Goal: Task Accomplishment & Management: Use online tool/utility

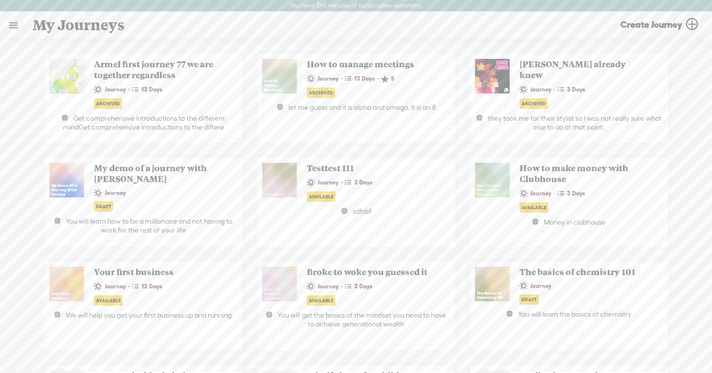
click at [7, 25] on link at bounding box center [13, 25] width 26 height 26
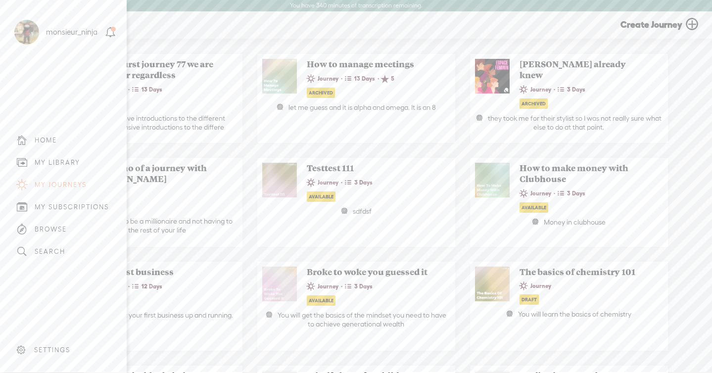
click at [65, 160] on div "MY LIBRARY" at bounding box center [58, 162] width 46 height 8
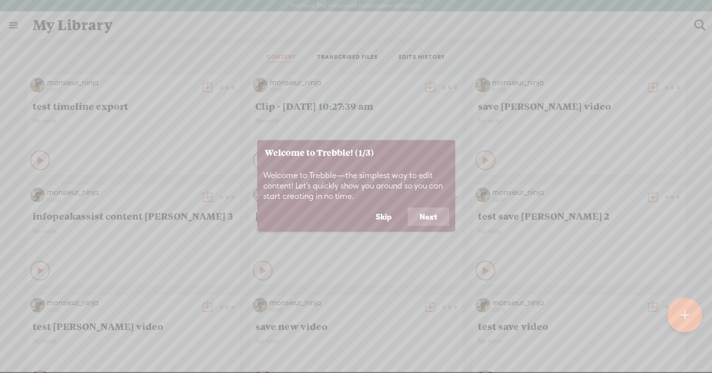
click at [383, 215] on button "Skip" at bounding box center [384, 216] width 40 height 19
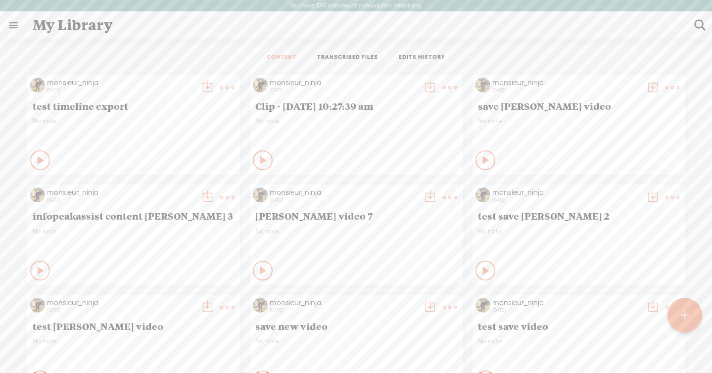
click at [365, 57] on link "TRANSCRIBED FILES" at bounding box center [347, 57] width 61 height 9
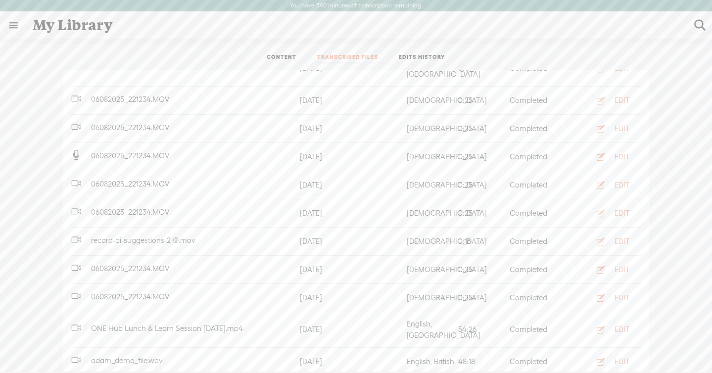
scroll to position [393, 0]
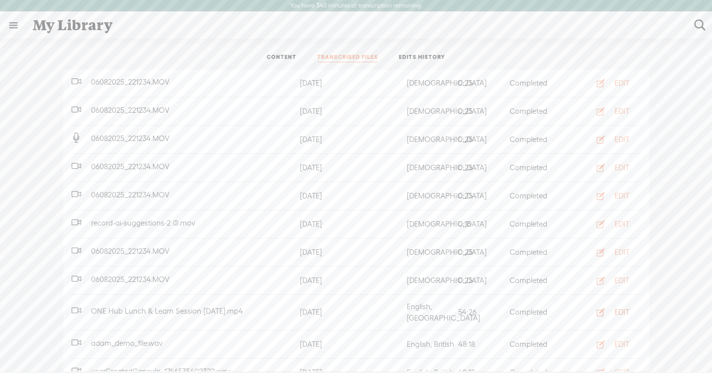
click at [609, 304] on button "EDIT" at bounding box center [610, 312] width 54 height 16
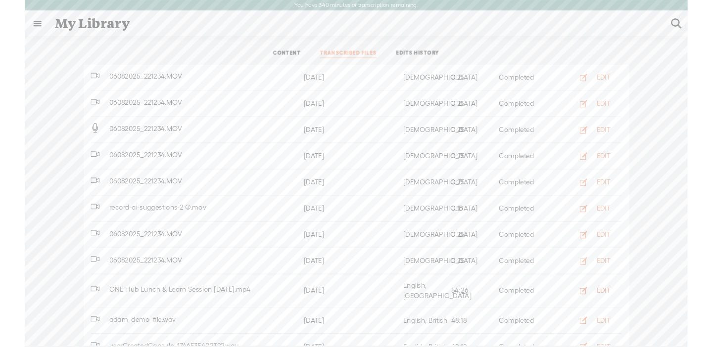
scroll to position [0, 0]
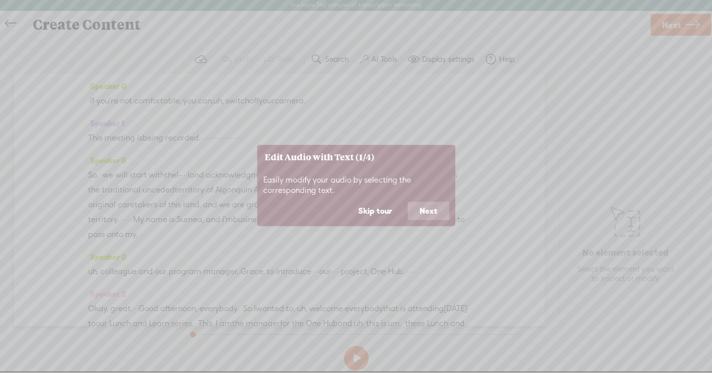
click at [378, 208] on button "Skip tour" at bounding box center [374, 211] width 57 height 19
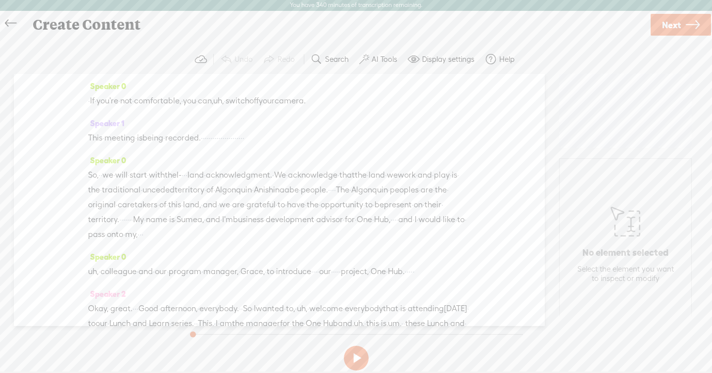
click at [395, 54] on label "AI Tools" at bounding box center [385, 59] width 26 height 10
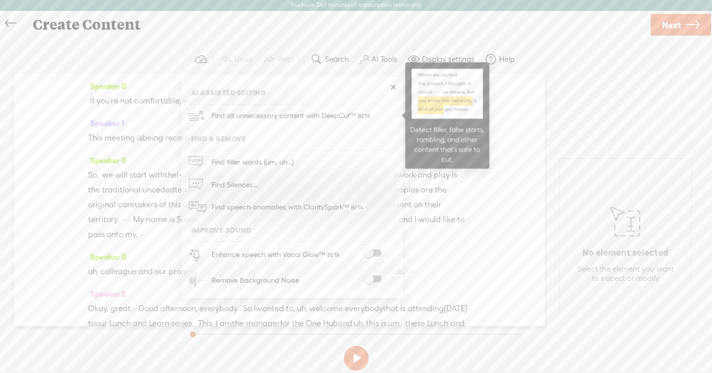
click at [332, 112] on span "Find all unnecessary content with DeepCut™" at bounding box center [292, 115] width 168 height 23
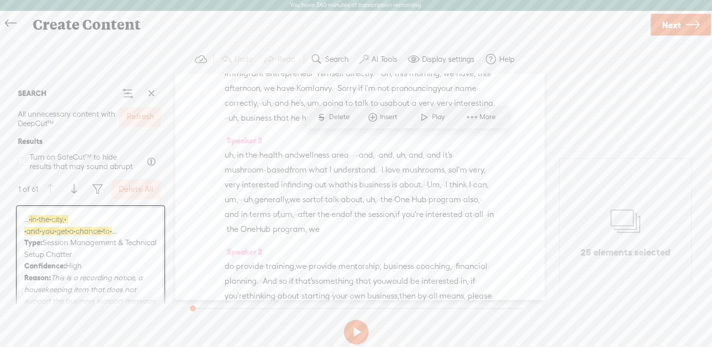
scroll to position [429, 0]
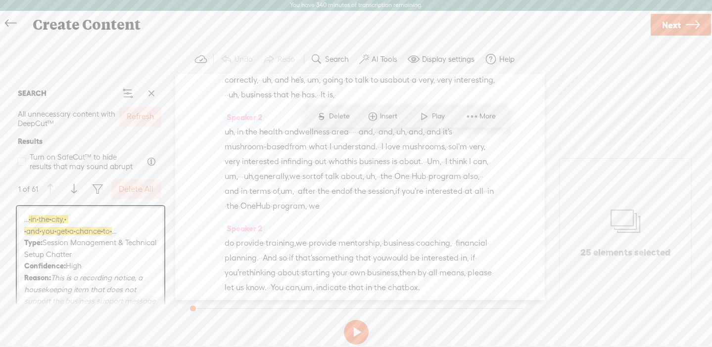
click at [146, 120] on label "Refresh" at bounding box center [140, 117] width 27 height 10
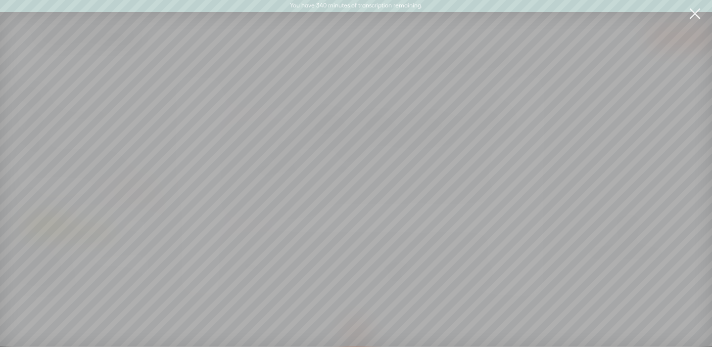
scroll to position [0, 0]
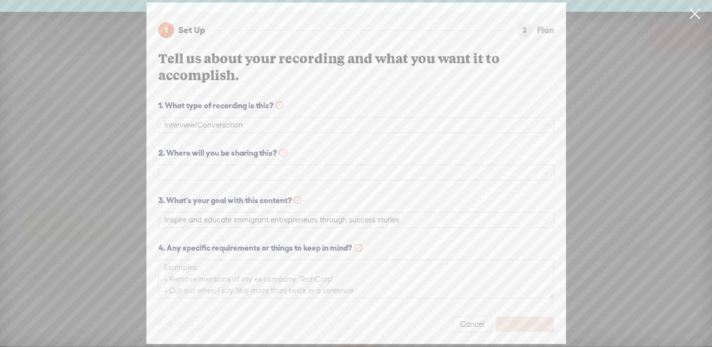
click at [237, 183] on div "2. Where will you be sharing this?" at bounding box center [356, 169] width 396 height 44
click at [236, 177] on span at bounding box center [356, 172] width 384 height 15
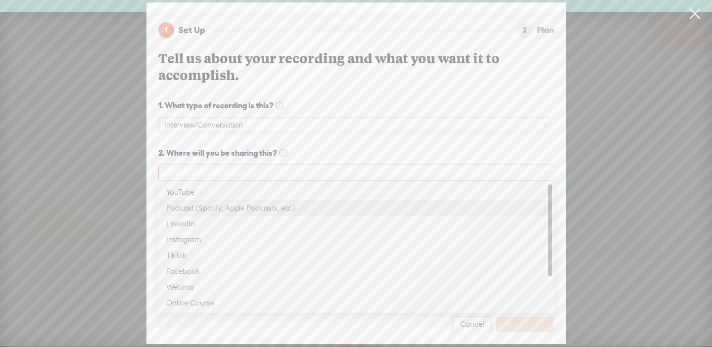
click at [235, 205] on div "Podcast (Spotify, Apple Podcasts, etc.)" at bounding box center [356, 208] width 380 height 12
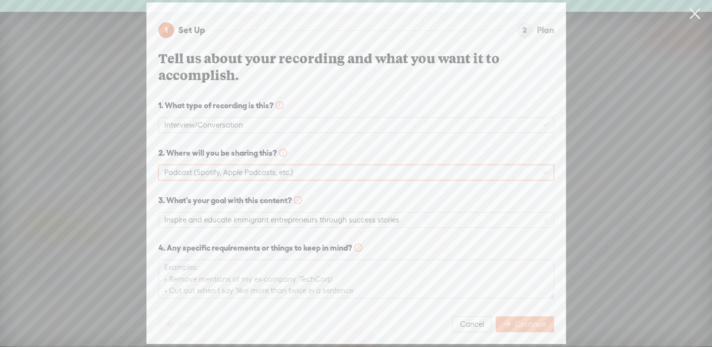
click at [510, 322] on icon "arrow-right" at bounding box center [507, 324] width 7 height 7
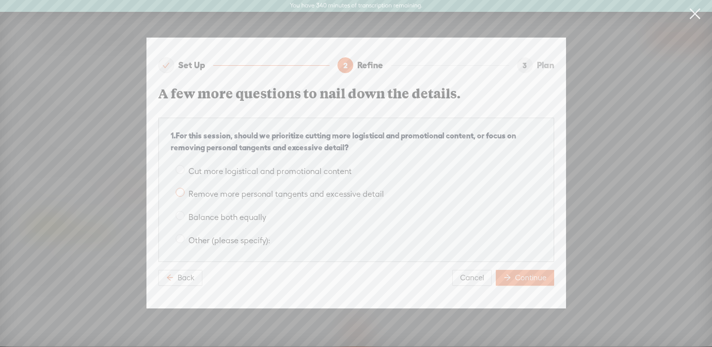
click at [323, 199] on label "Remove more personal tangents and excessive detail" at bounding box center [356, 193] width 371 height 16
click at [185, 197] on input "Remove more personal tangents and excessive detail" at bounding box center [180, 192] width 9 height 9
radio input "true"
click at [512, 282] on button "Continue" at bounding box center [525, 278] width 58 height 16
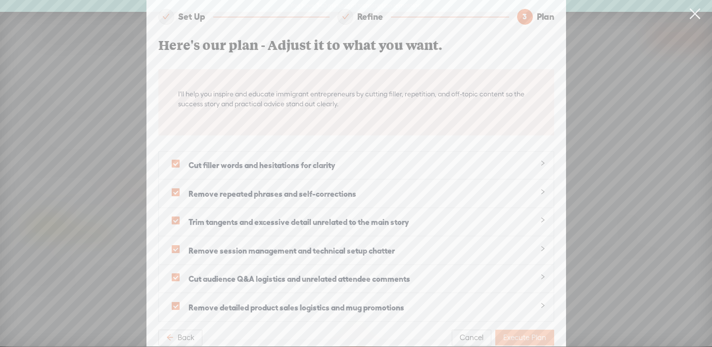
click at [517, 338] on span "Execute Plan" at bounding box center [524, 338] width 43 height 10
